Goal: Task Accomplishment & Management: Manage account settings

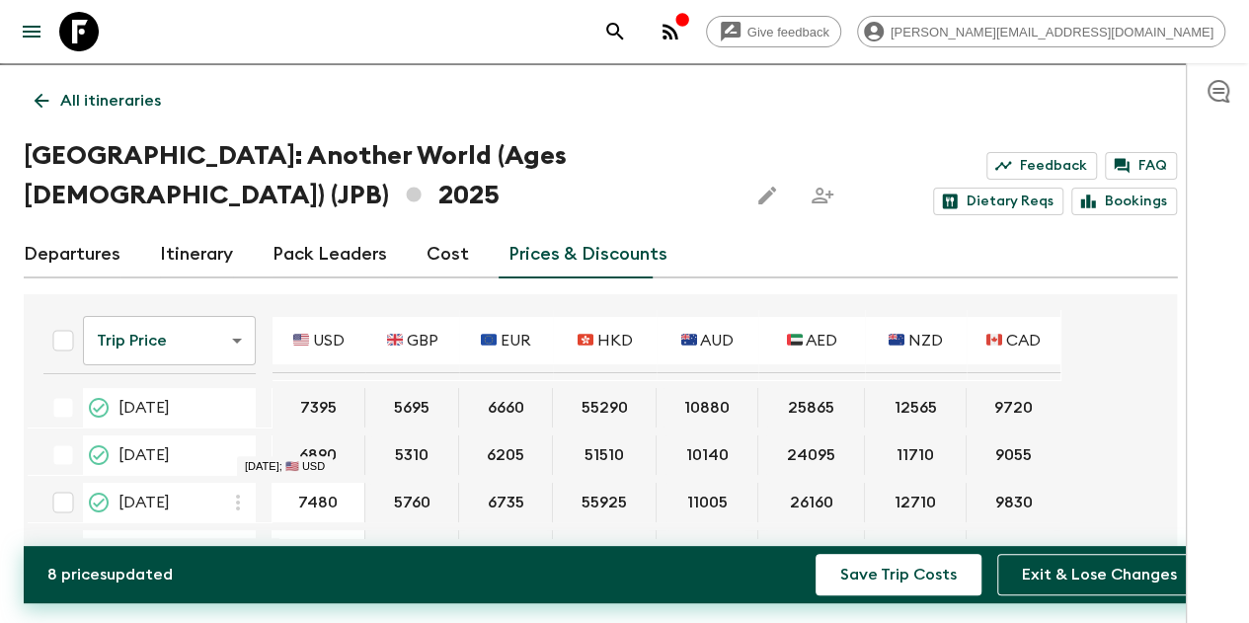
scroll to position [99, 0]
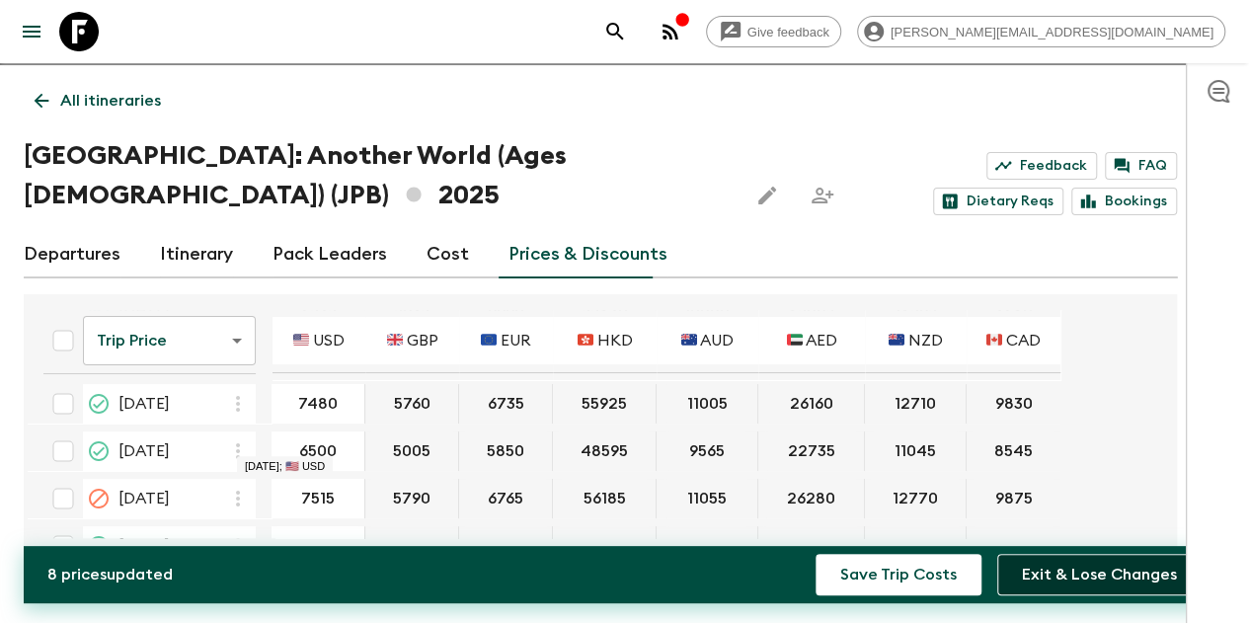
click at [1147, 575] on button "Exit & Lose Changes" at bounding box center [1099, 574] width 204 height 41
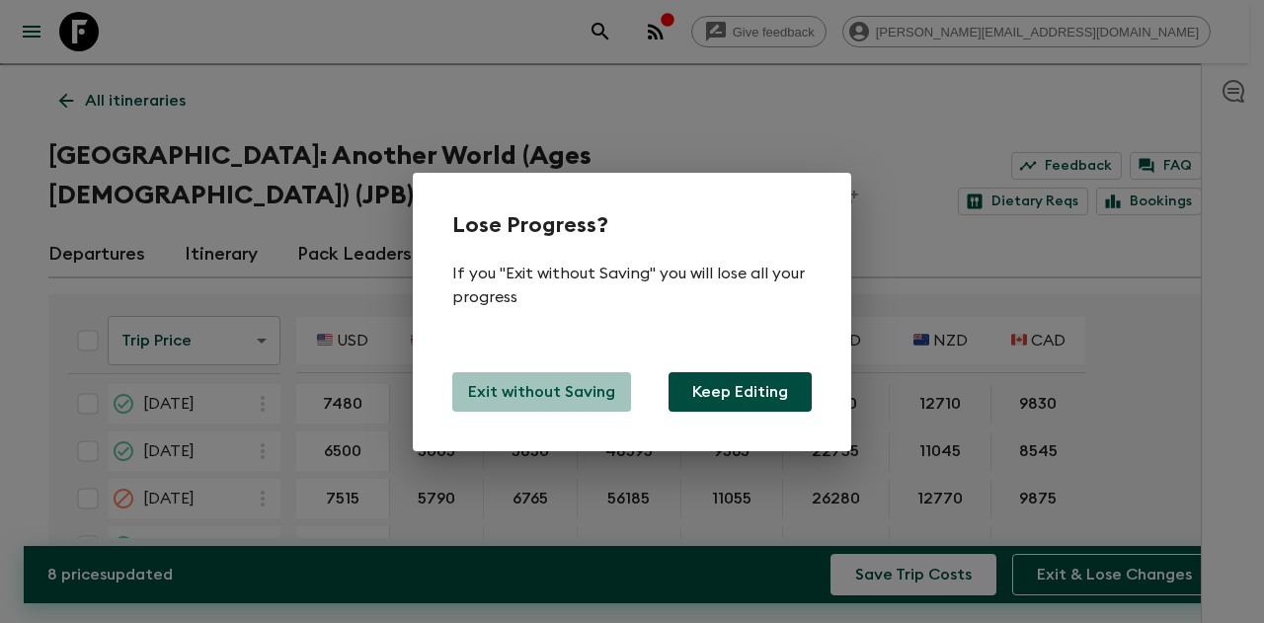
click at [543, 399] on p "Exit without Saving" at bounding box center [541, 392] width 147 height 24
type input "7405"
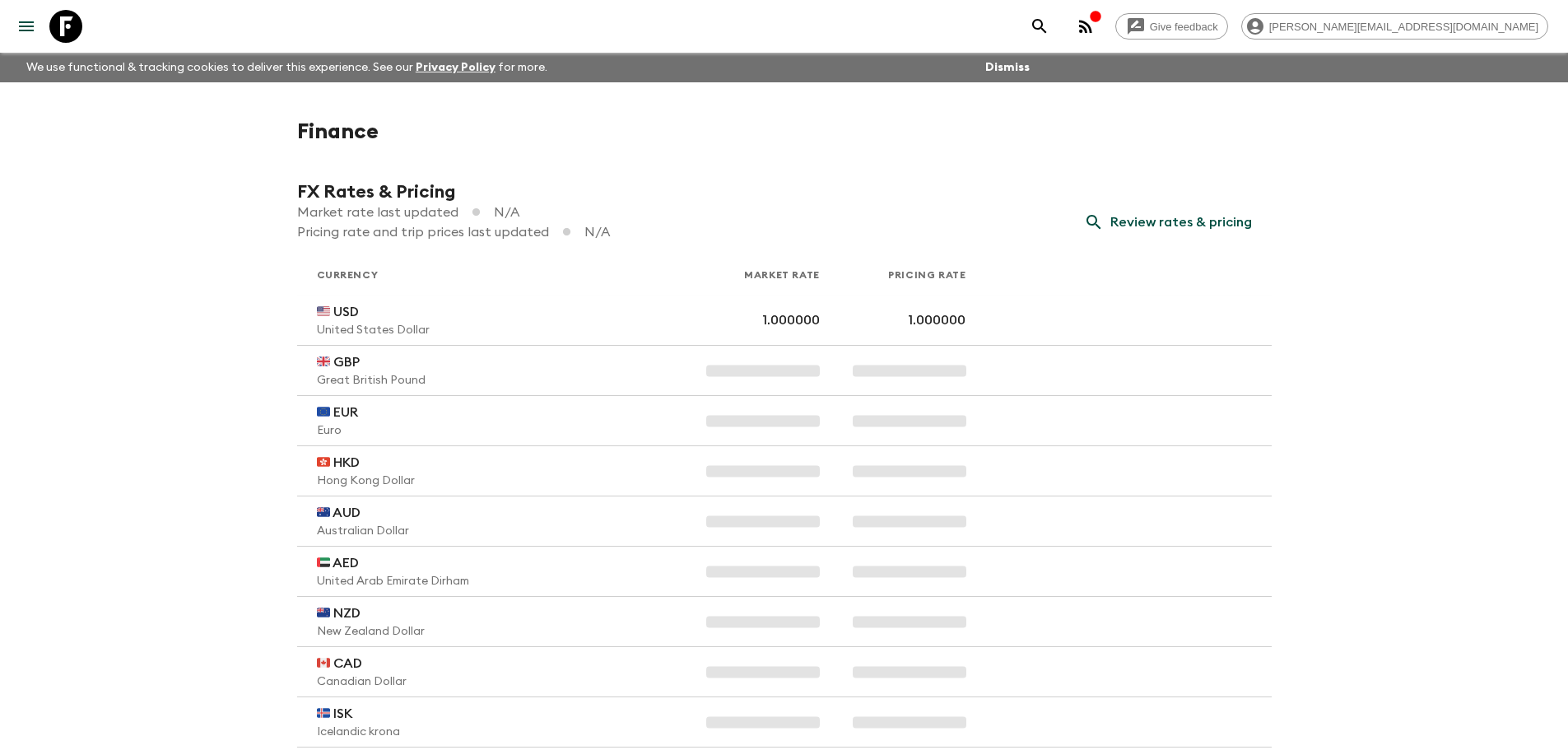
click at [27, 26] on icon "menu" at bounding box center [27, 27] width 15 height 10
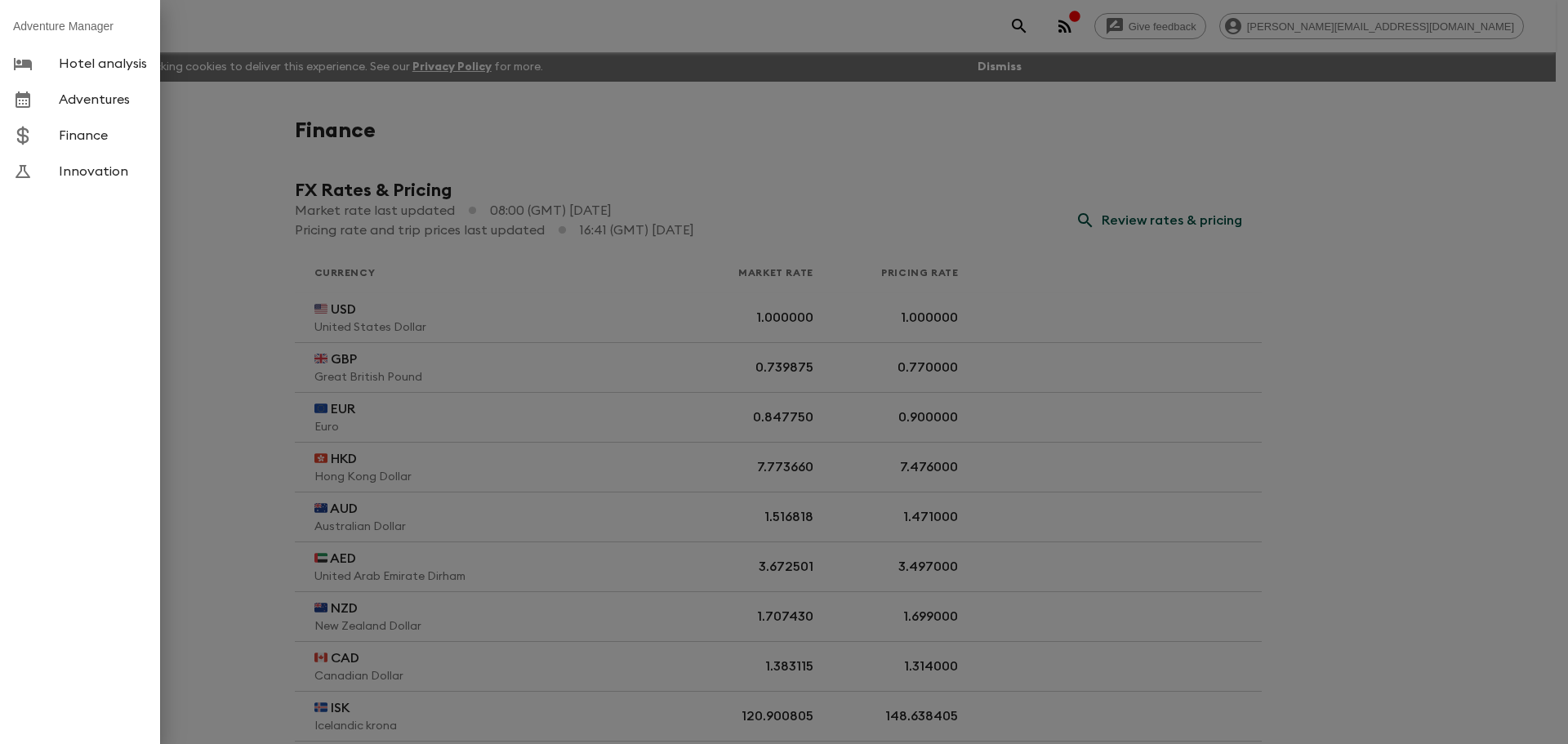
click at [91, 110] on link "Adventures" at bounding box center [80, 99] width 160 height 36
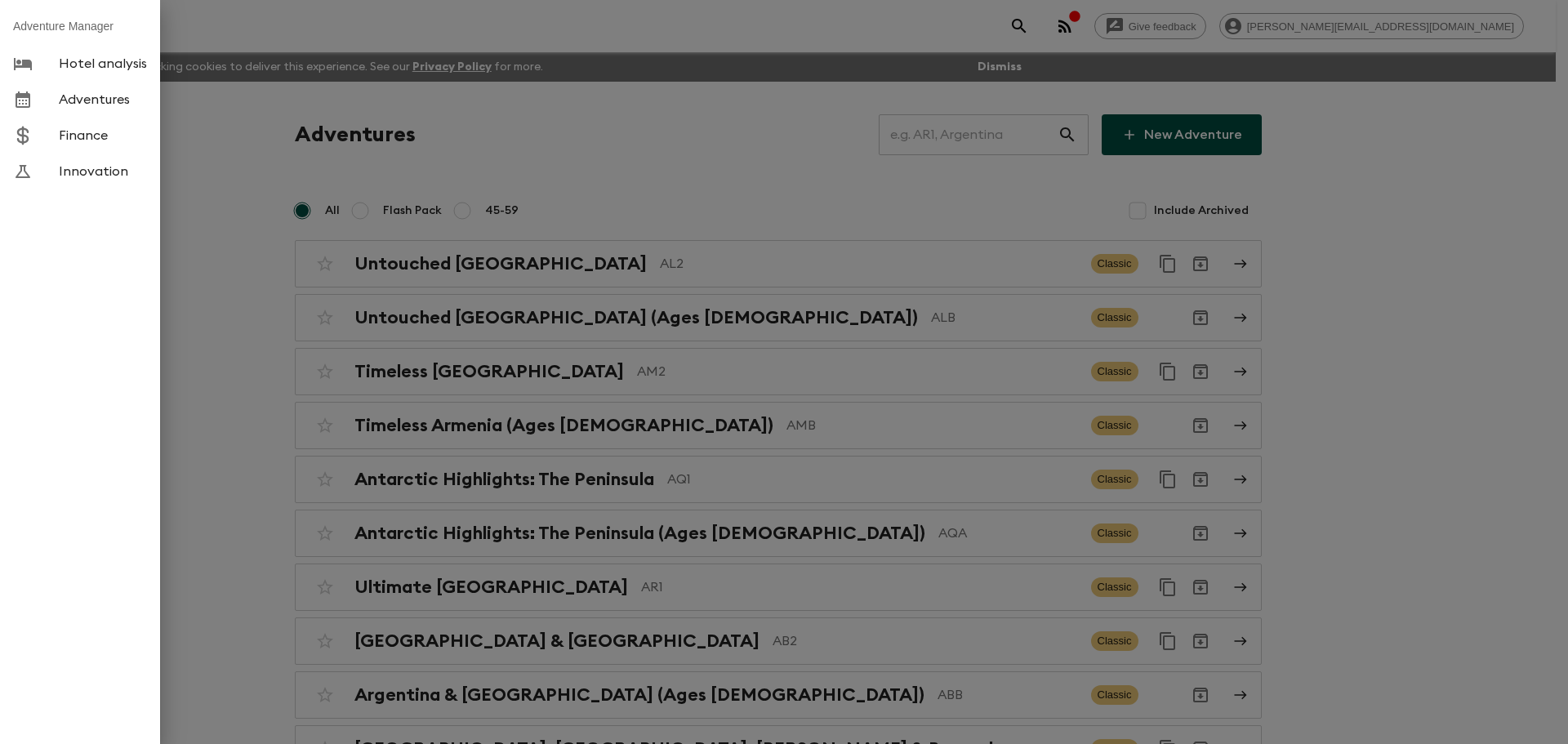
click at [978, 131] on div at bounding box center [784, 372] width 1568 height 744
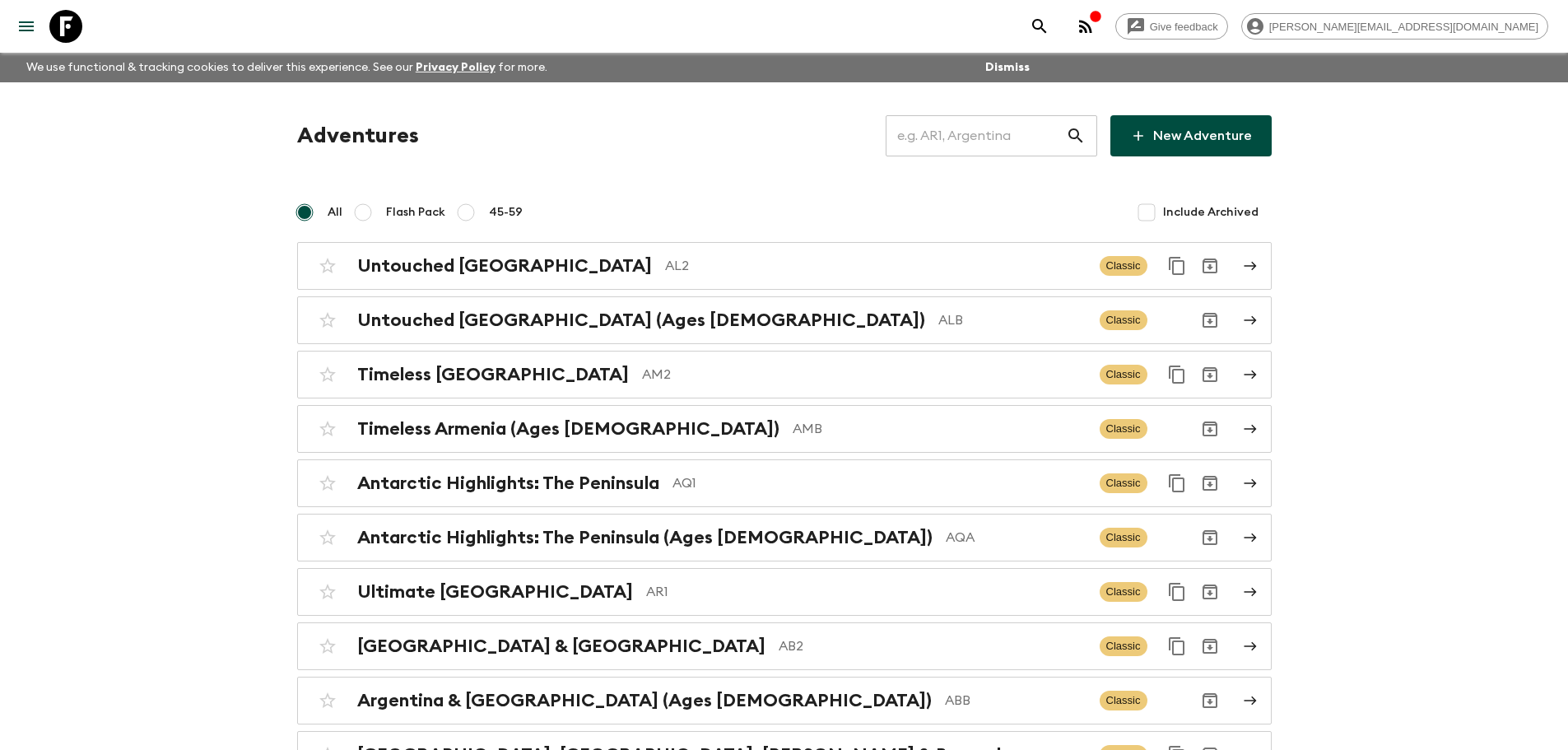
click at [965, 131] on input "text" at bounding box center [975, 135] width 180 height 46
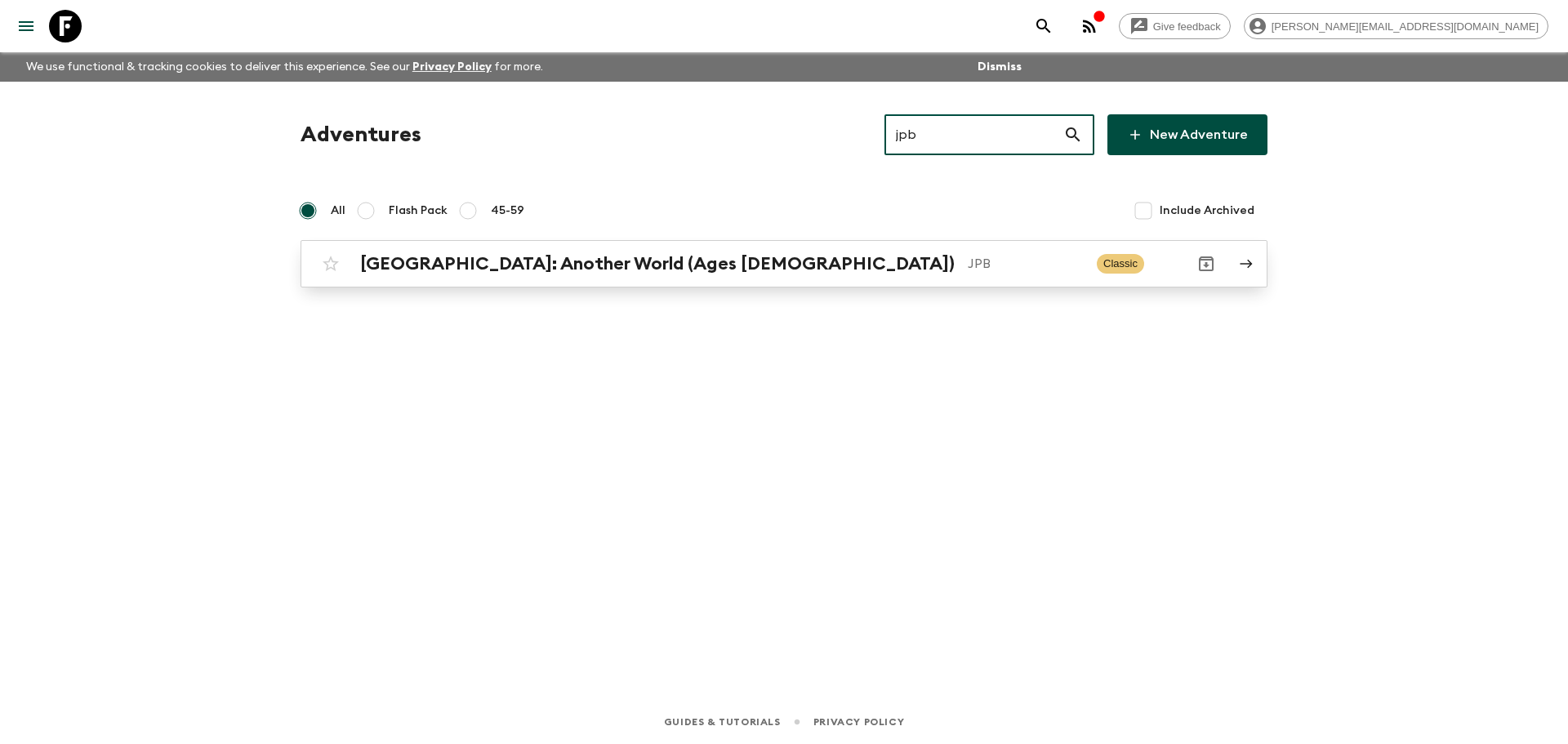
type input "jpb"
click at [968, 265] on p "JPB" at bounding box center [1025, 264] width 116 height 20
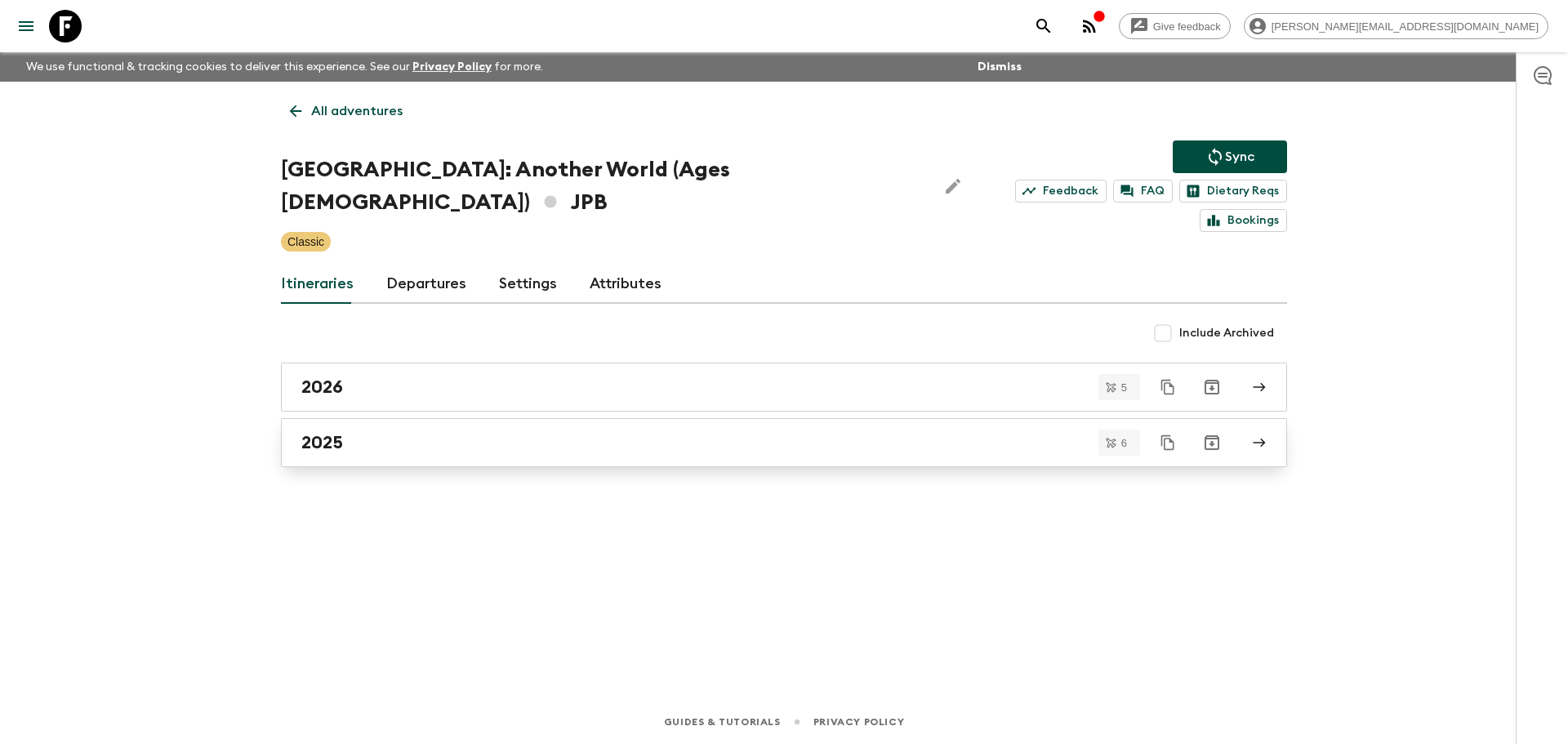
click at [410, 432] on div "2025" at bounding box center [768, 442] width 935 height 21
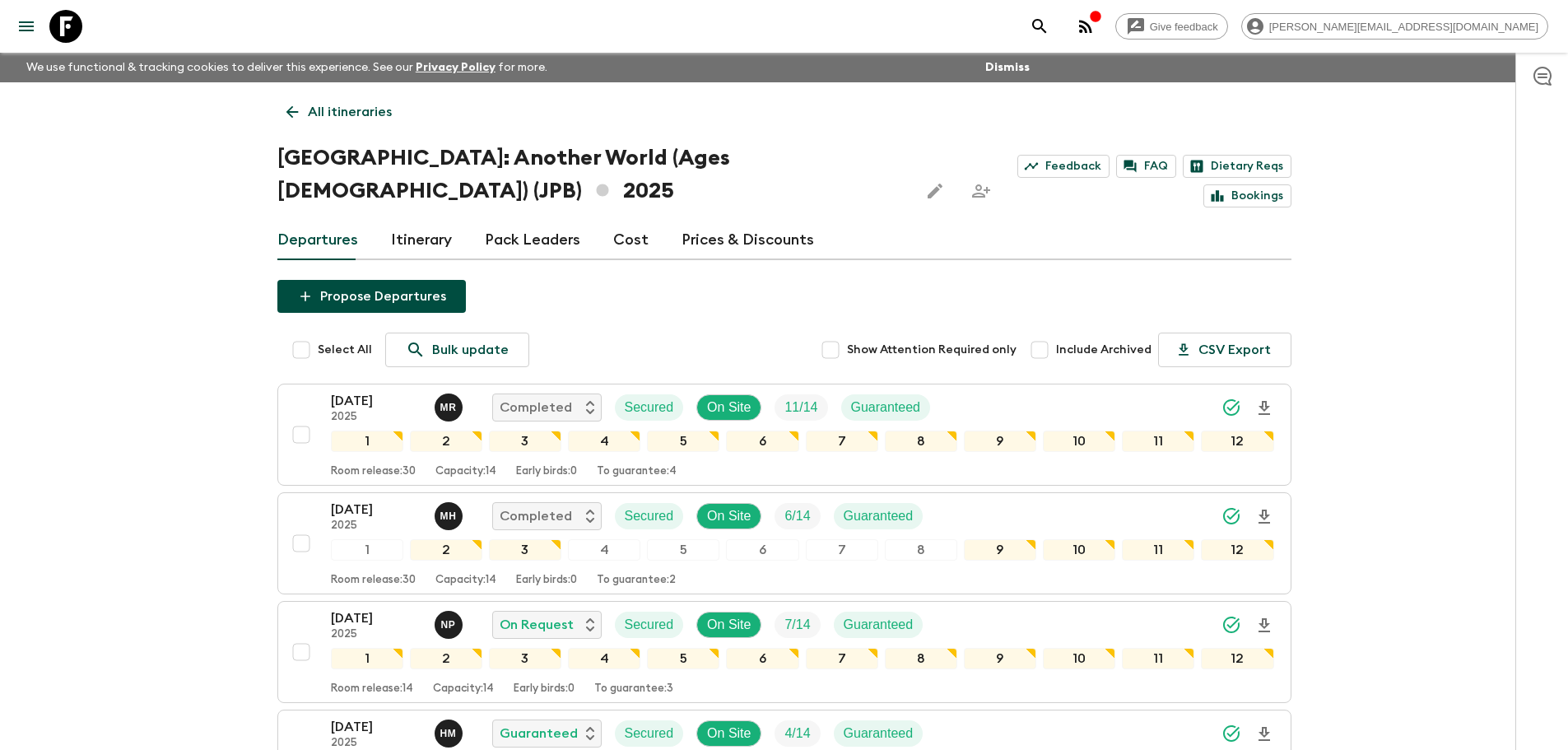
click at [683, 221] on link "Prices & Discounts" at bounding box center [748, 240] width 133 height 39
